Goal: Information Seeking & Learning: Learn about a topic

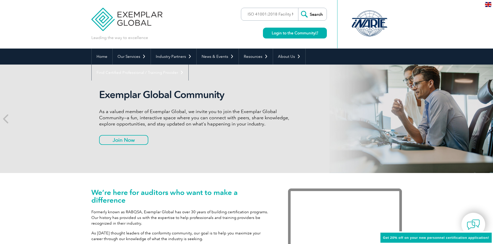
scroll to position [0, 21]
type input "ISO 41001:2018 Facility Management"
click at [316, 13] on input "Search" at bounding box center [312, 14] width 28 height 12
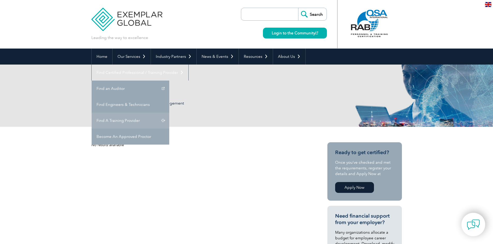
click at [169, 113] on link "Find A Training Provider" at bounding box center [131, 121] width 78 height 16
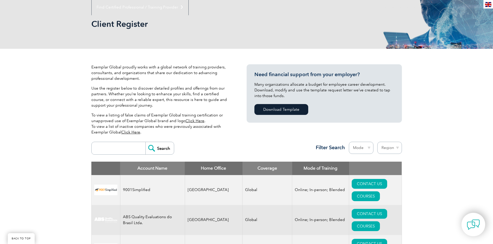
scroll to position [155, 0]
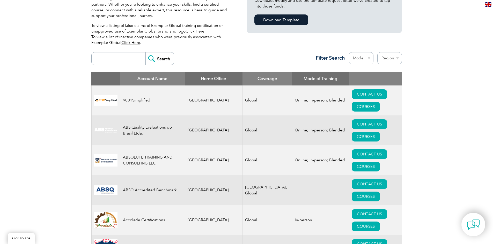
click at [107, 57] on input "search" at bounding box center [119, 59] width 51 height 12
paste input "ISO 41001:2018 Facility Management"
type input "ISO 41001:2018 Facility Management"
click at [145, 53] on input "Search" at bounding box center [159, 59] width 28 height 12
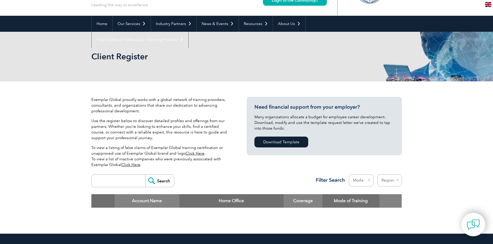
scroll to position [26, 0]
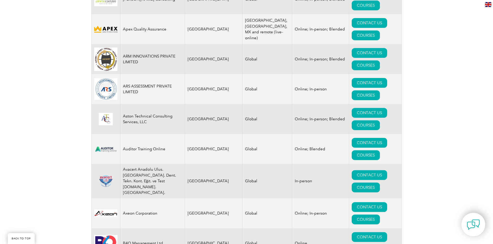
scroll to position [750, 0]
